Goal: Find specific page/section

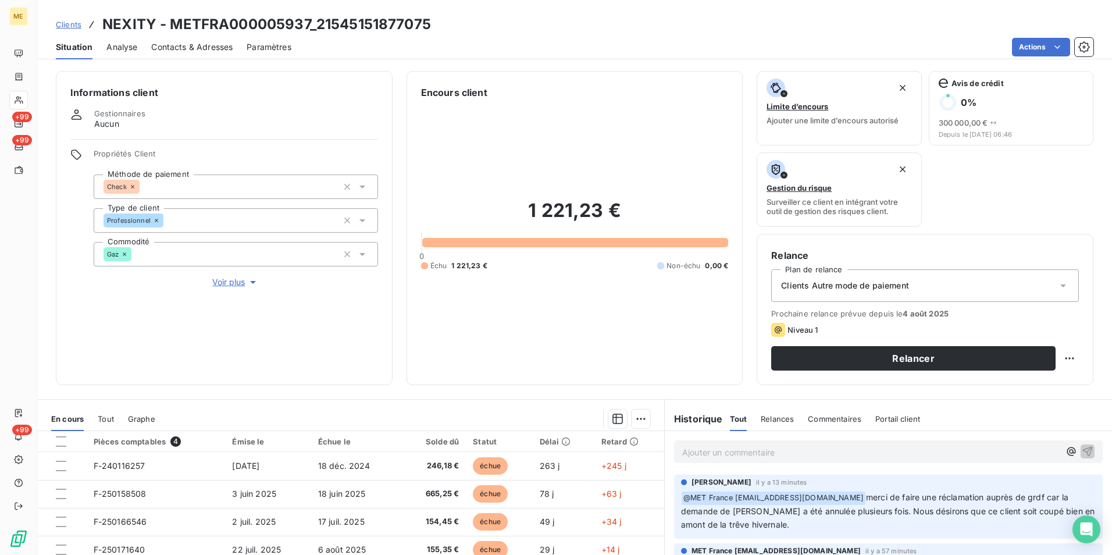
scroll to position [134, 0]
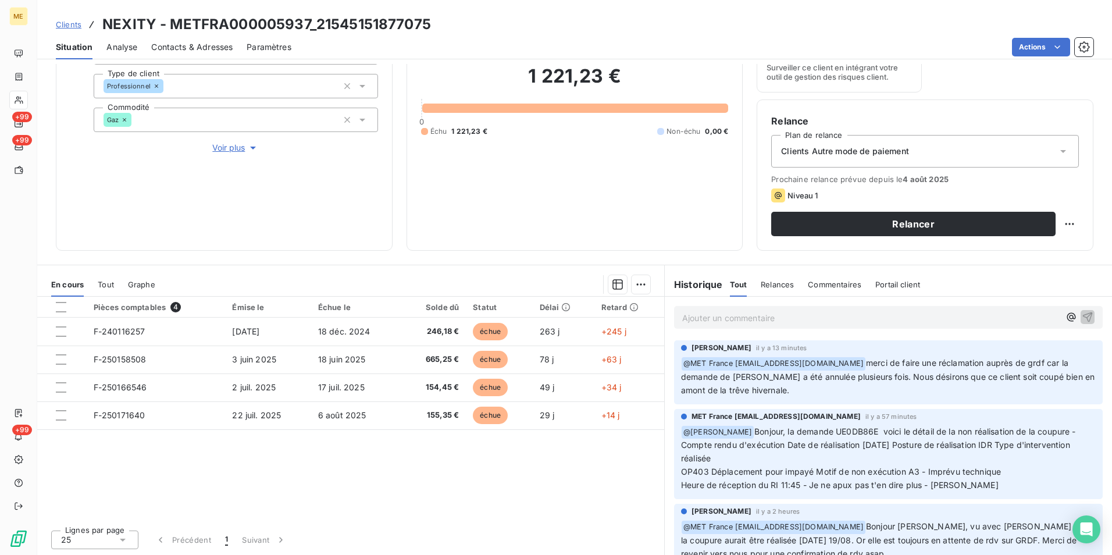
click at [70, 26] on span "Clients" at bounding box center [69, 24] width 26 height 9
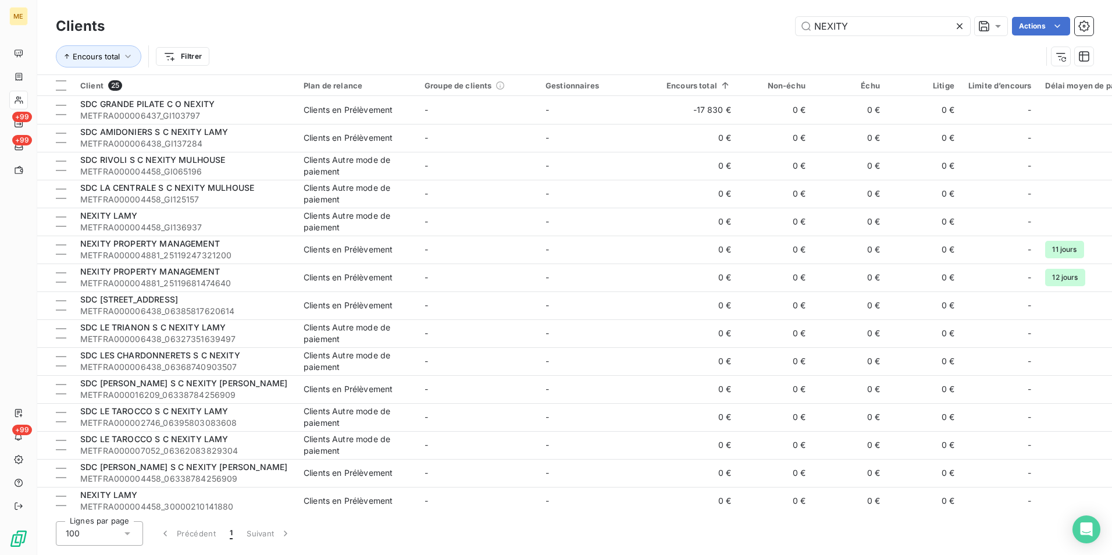
drag, startPoint x: 889, startPoint y: 26, endPoint x: 753, endPoint y: 27, distance: 135.5
click at [754, 27] on div "NEXITY Actions" at bounding box center [606, 26] width 975 height 19
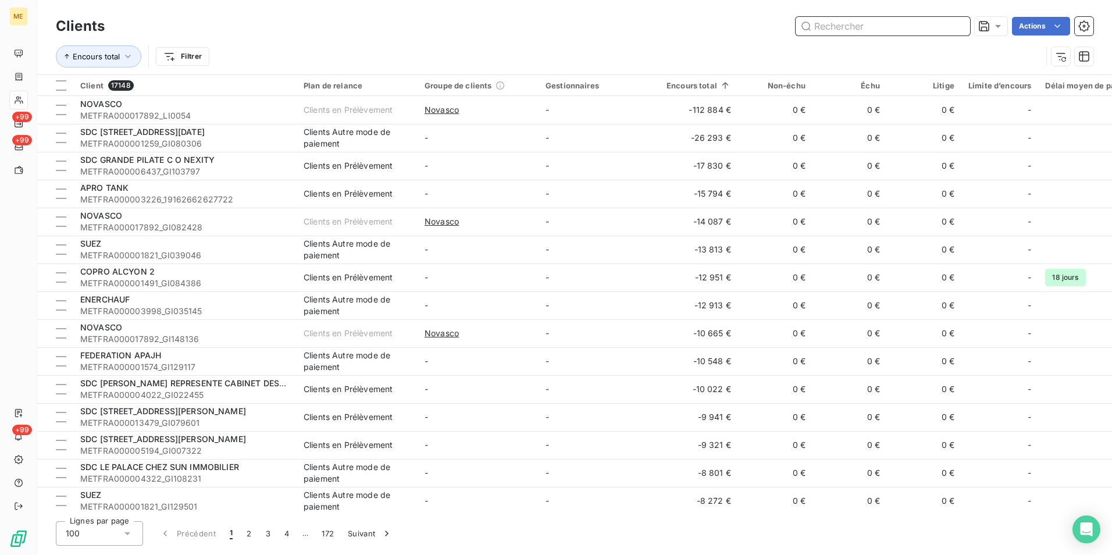
click at [823, 28] on input "text" at bounding box center [882, 26] width 174 height 19
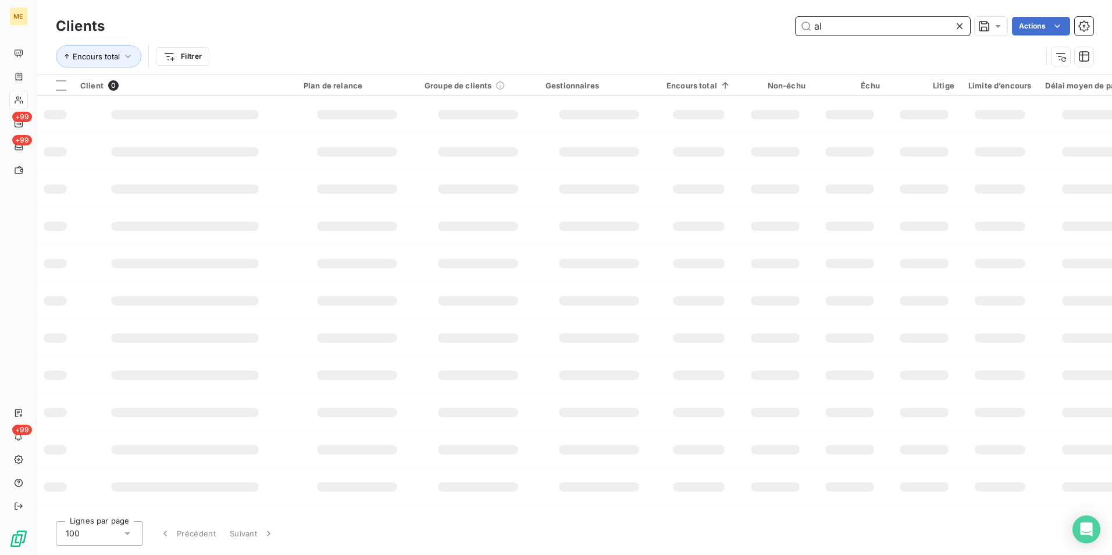
type input "a"
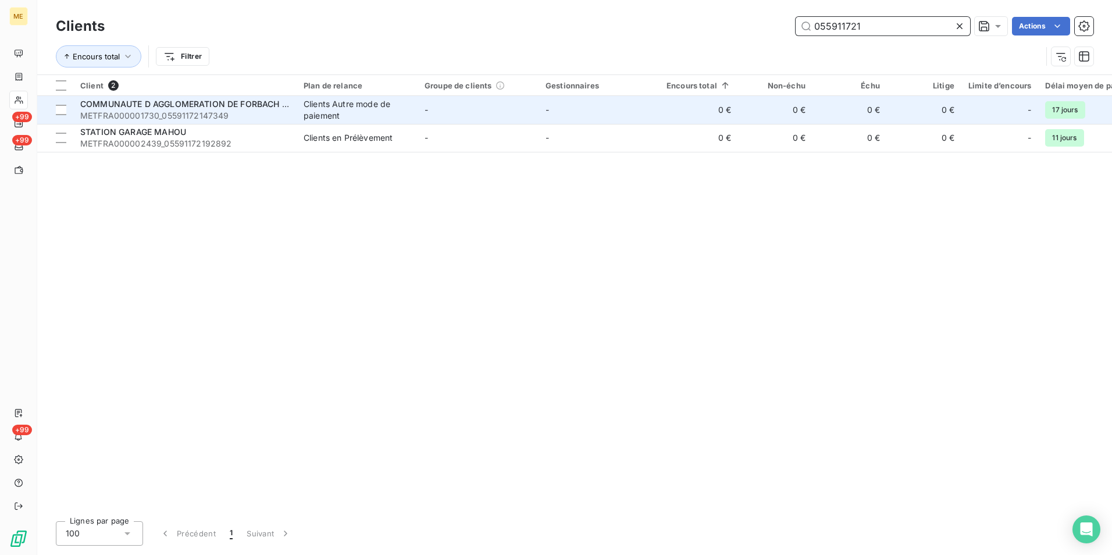
type input "055911721"
click at [249, 109] on div "COMMUNAUTE D AGGLOMERATION DE FORBACH PORTE DE FRANCE" at bounding box center [184, 104] width 209 height 12
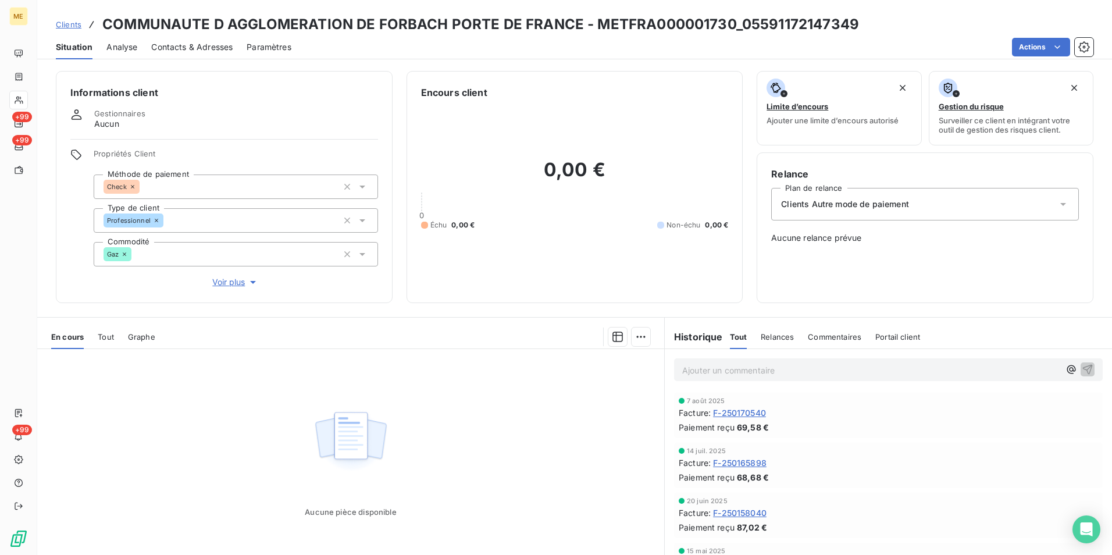
click at [712, 372] on p "Ajouter un commentaire ﻿" at bounding box center [870, 370] width 377 height 15
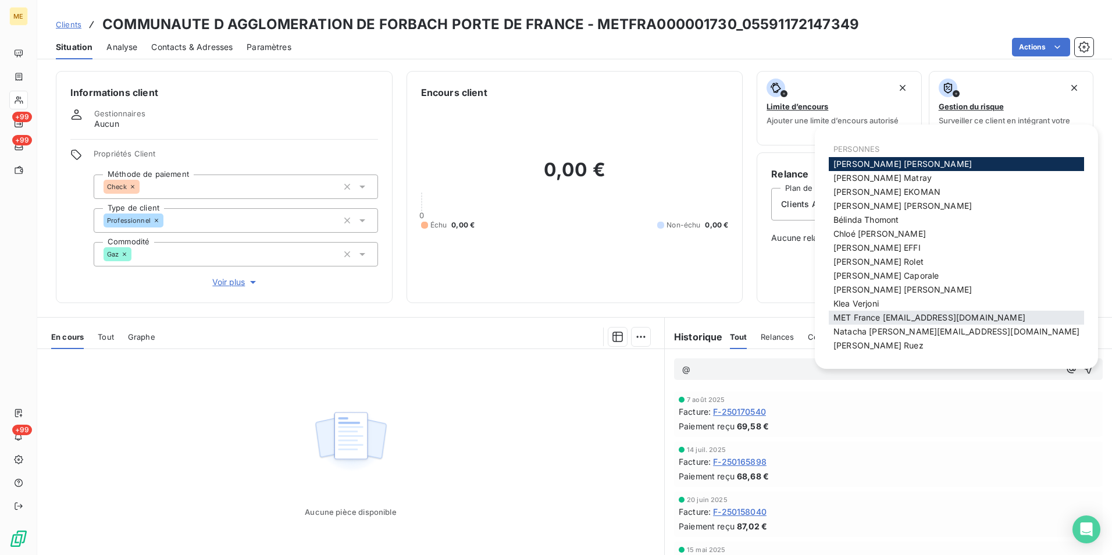
click at [970, 319] on span "MET France [EMAIL_ADDRESS][DOMAIN_NAME]" at bounding box center [929, 317] width 192 height 10
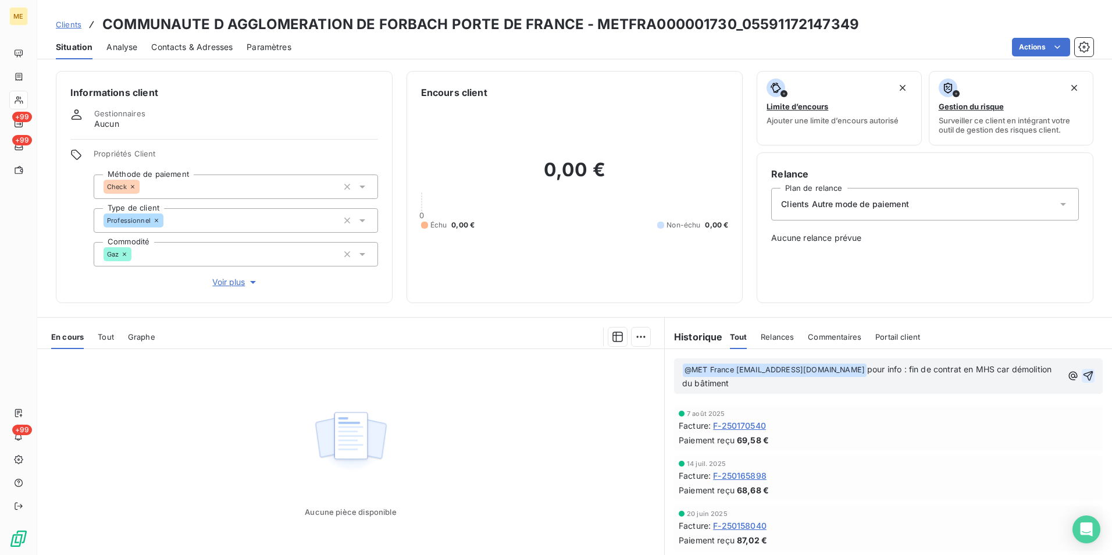
click at [1082, 376] on icon "button" at bounding box center [1088, 376] width 12 height 12
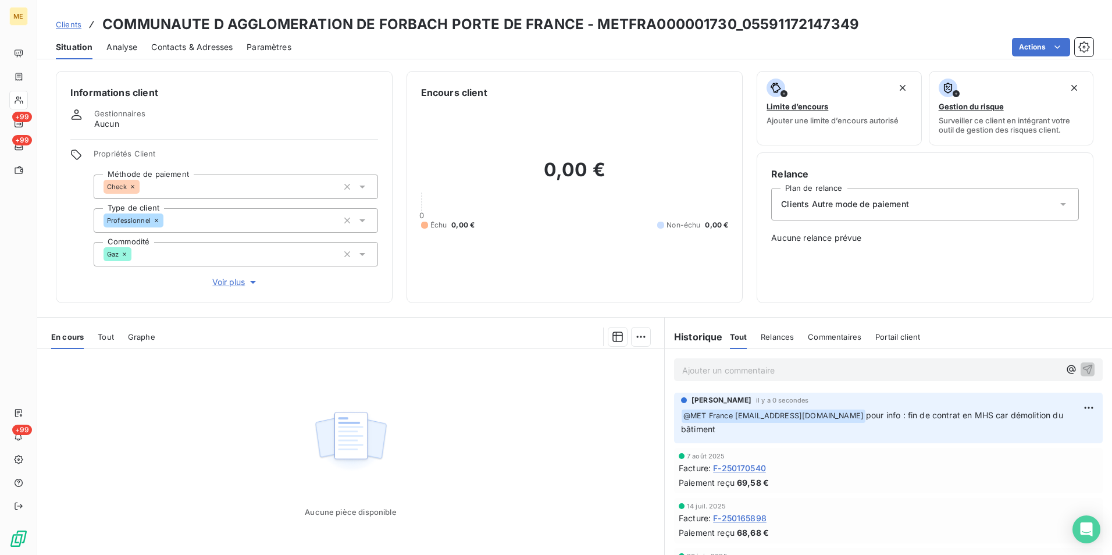
click at [66, 27] on span "Clients" at bounding box center [69, 24] width 26 height 9
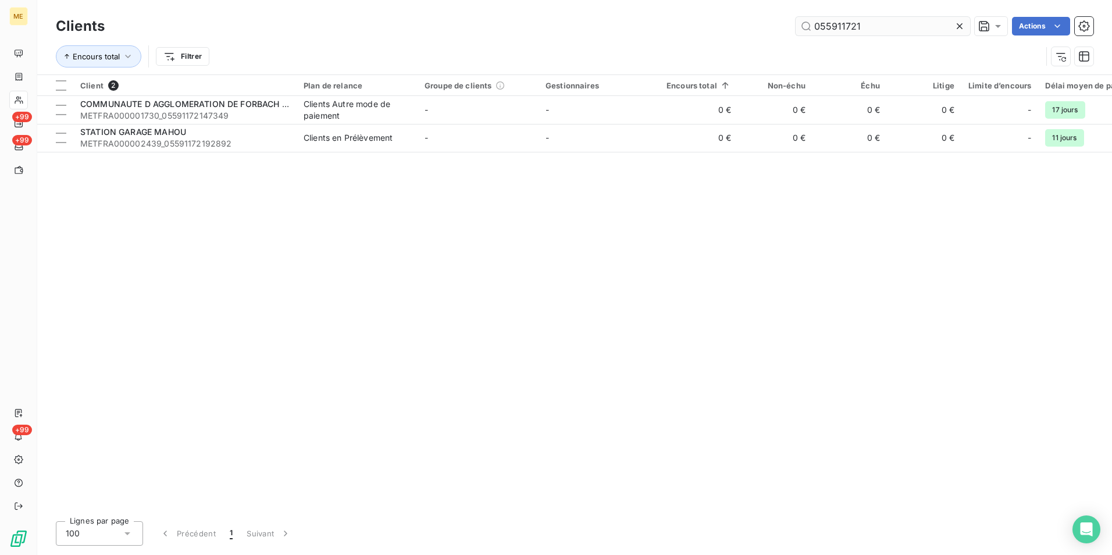
drag, startPoint x: 874, startPoint y: 27, endPoint x: 817, endPoint y: 27, distance: 57.0
click at [817, 27] on input "055911721" at bounding box center [882, 26] width 174 height 19
type input "0"
